Goal: Entertainment & Leisure: Consume media (video, audio)

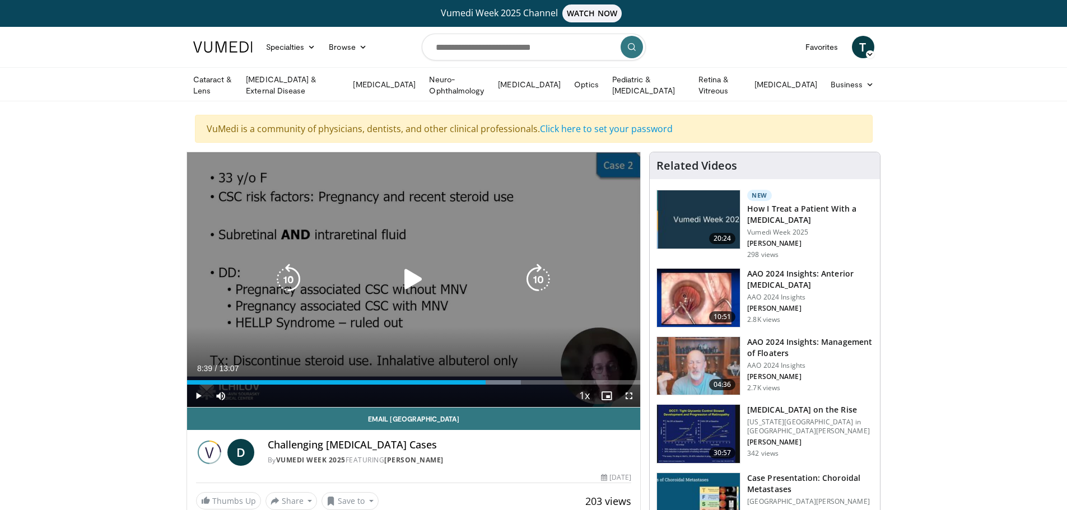
click at [403, 274] on icon "Video Player" at bounding box center [413, 279] width 31 height 31
click at [532, 276] on icon "Video Player" at bounding box center [538, 279] width 31 height 31
click at [539, 277] on icon "Video Player" at bounding box center [538, 279] width 31 height 31
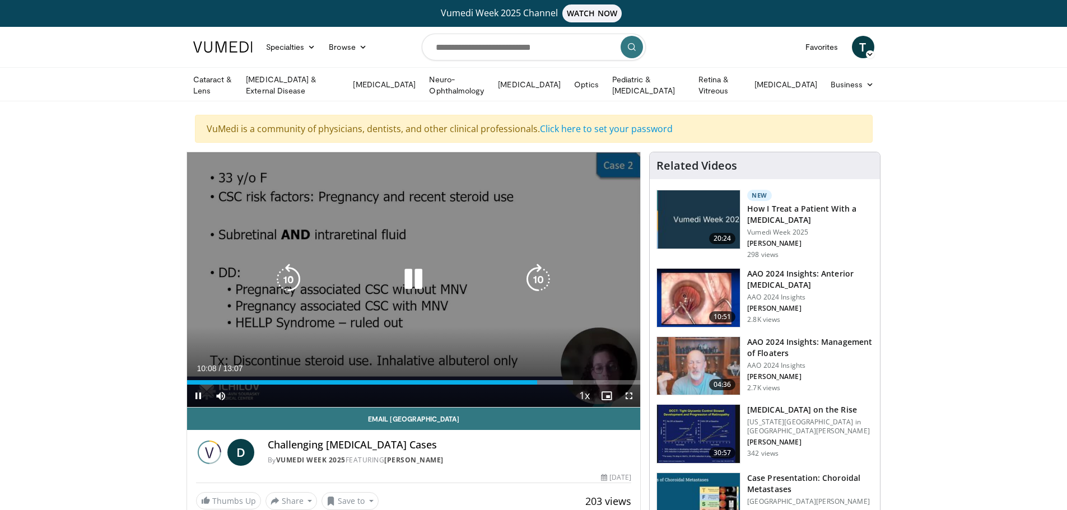
click at [538, 277] on icon "Video Player" at bounding box center [538, 279] width 31 height 31
click at [538, 280] on icon "Video Player" at bounding box center [538, 279] width 31 height 31
click at [538, 276] on icon "Video Player" at bounding box center [538, 279] width 31 height 31
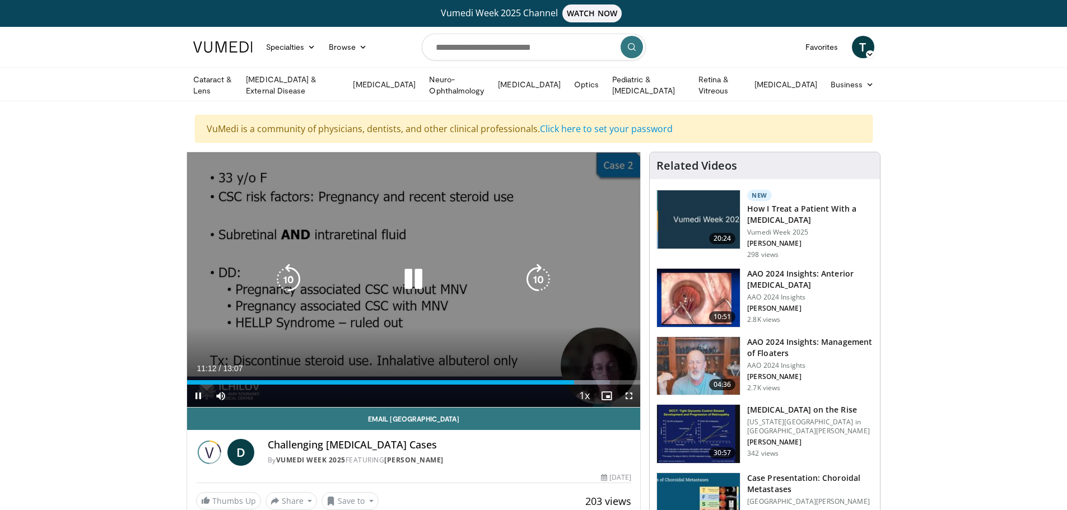
click at [282, 280] on icon "Video Player" at bounding box center [288, 279] width 31 height 31
click at [536, 280] on icon "Video Player" at bounding box center [538, 279] width 31 height 31
click at [420, 278] on icon "Video Player" at bounding box center [413, 279] width 31 height 31
